Goal: Information Seeking & Learning: Compare options

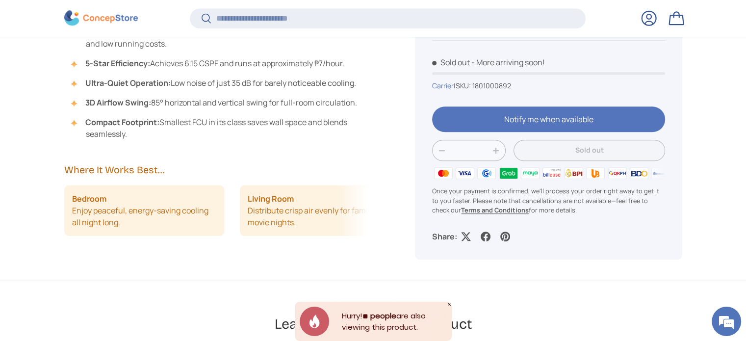
scroll to position [881, 0]
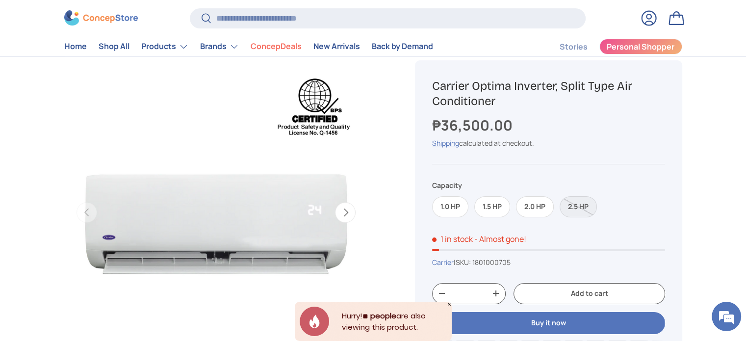
scroll to position [49, 0]
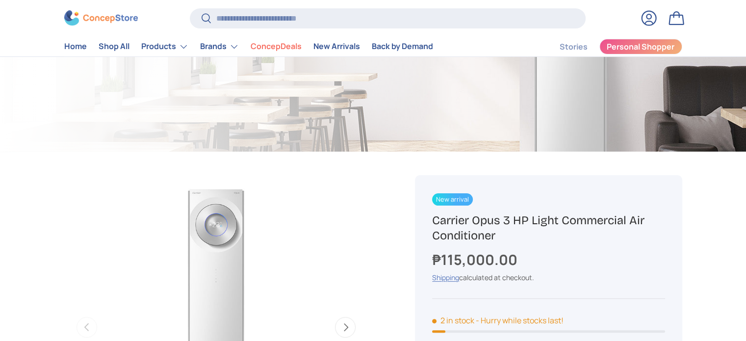
scroll to position [245, 0]
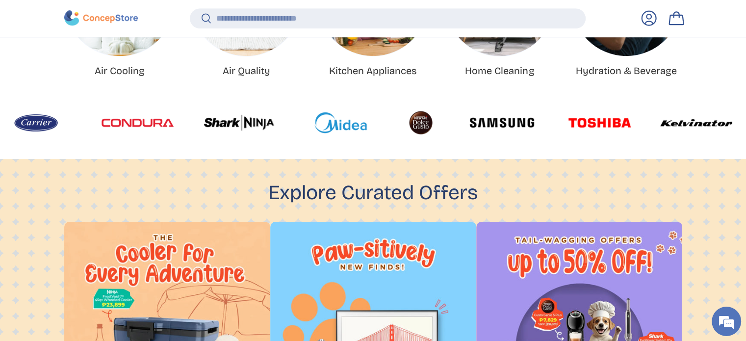
scroll to position [498, 0]
